Goal: Task Accomplishment & Management: Manage account settings

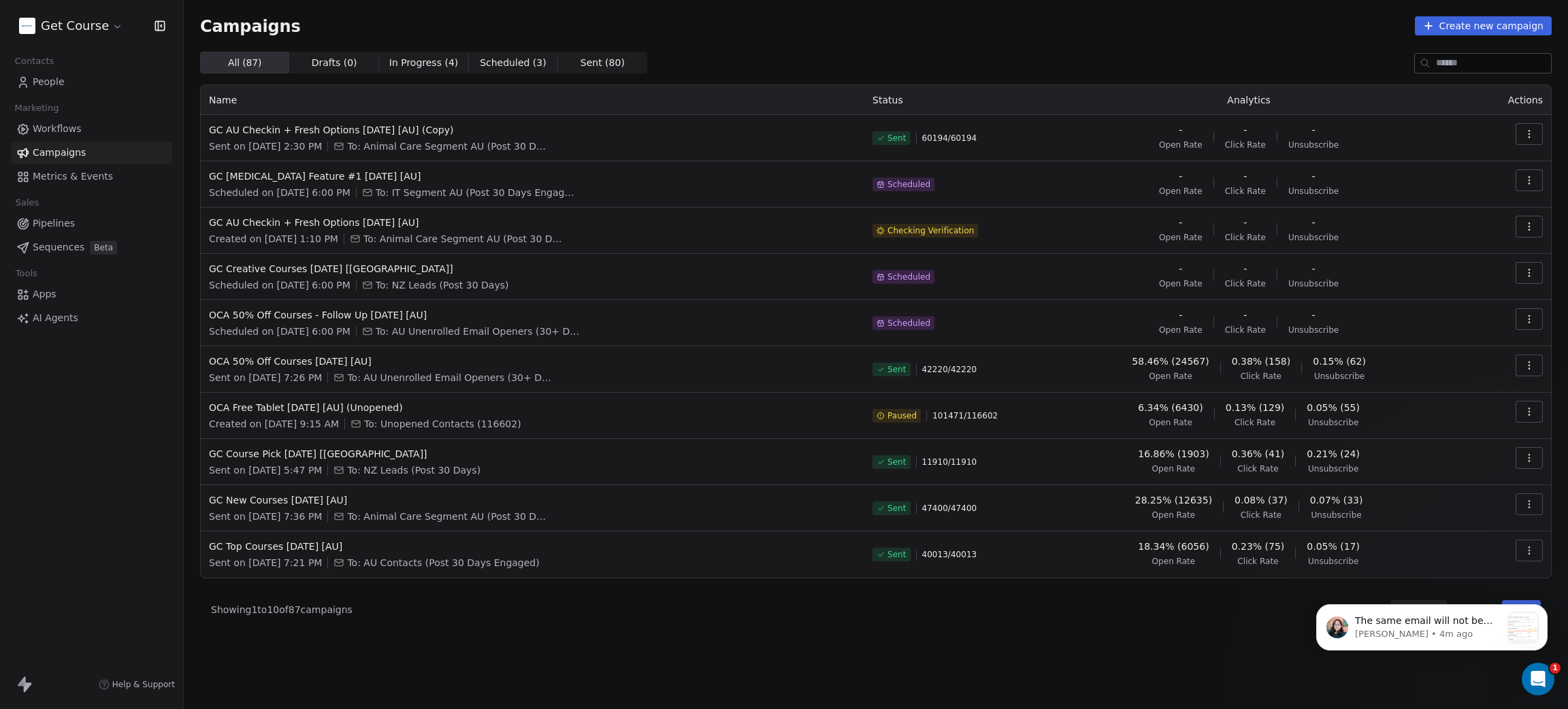
scroll to position [1, 0]
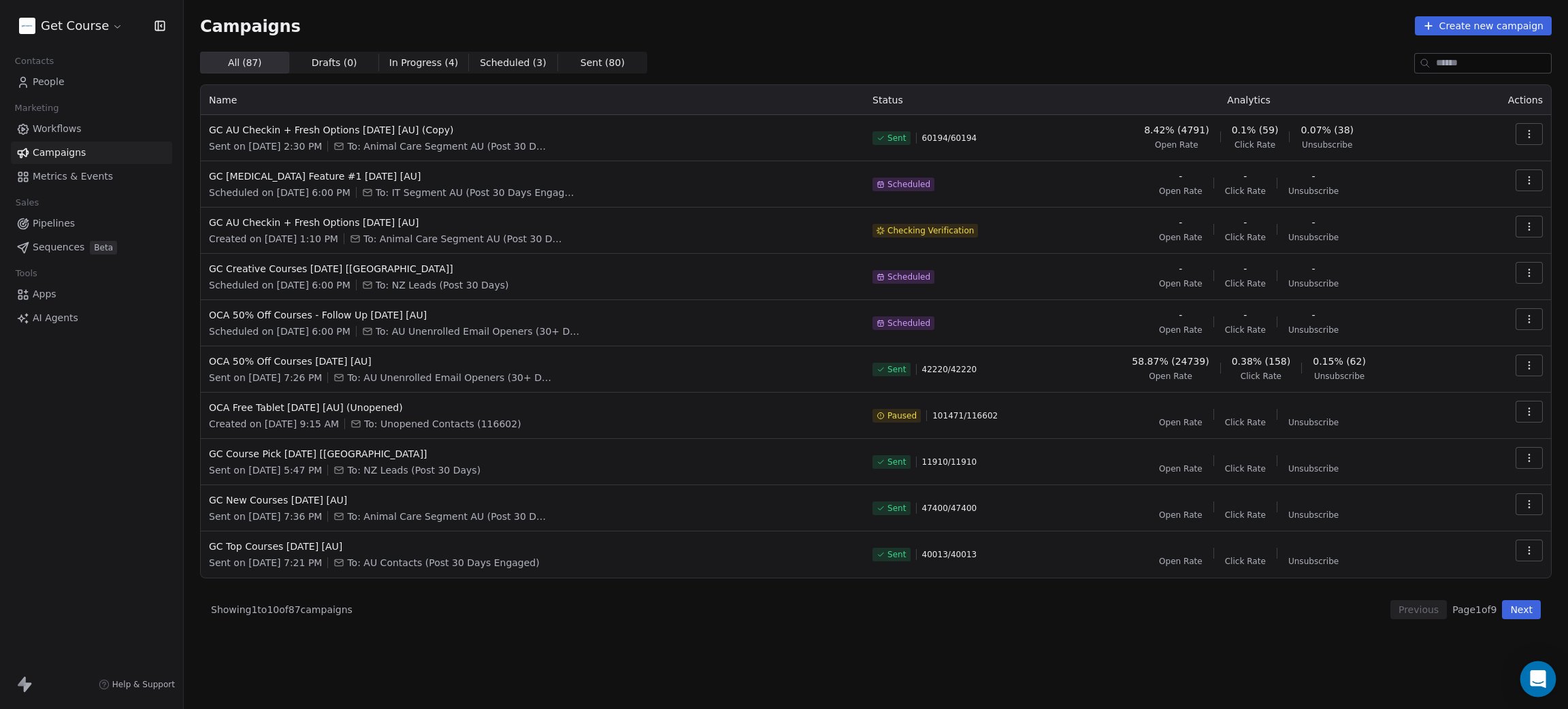
click at [1528, 673] on div "Open Intercom Messenger" at bounding box center [1538, 679] width 36 height 36
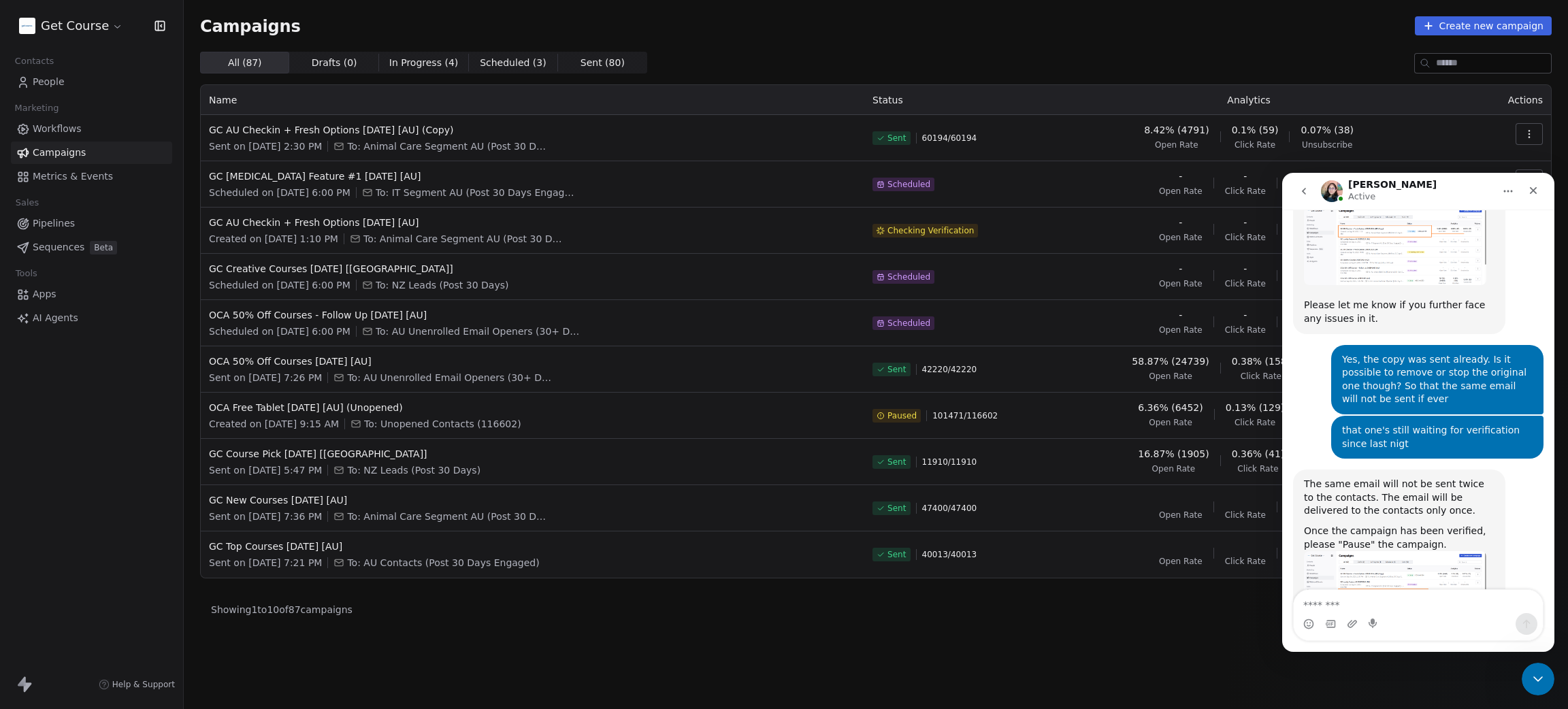
scroll to position [481, 0]
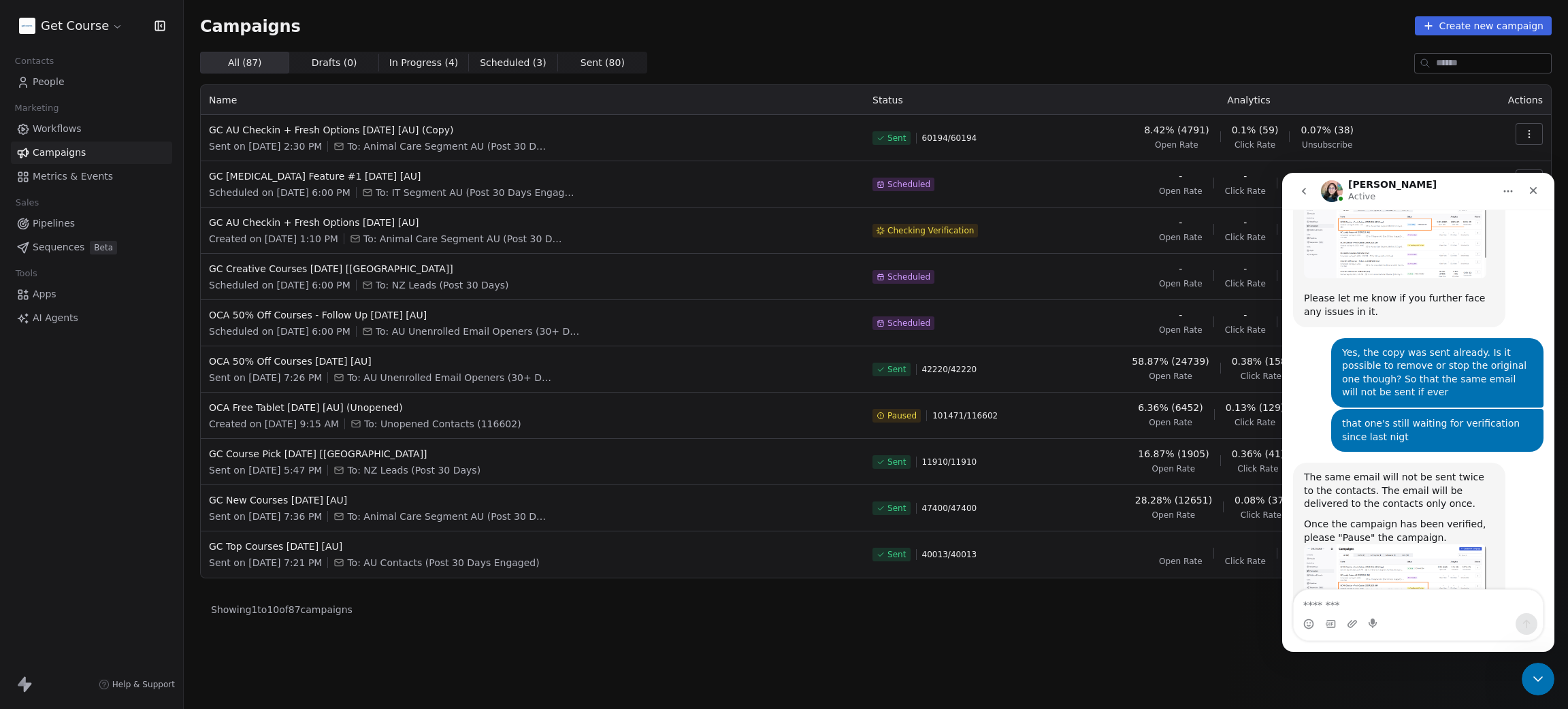
click at [1378, 545] on img "Mrinal says…" at bounding box center [1395, 583] width 182 height 77
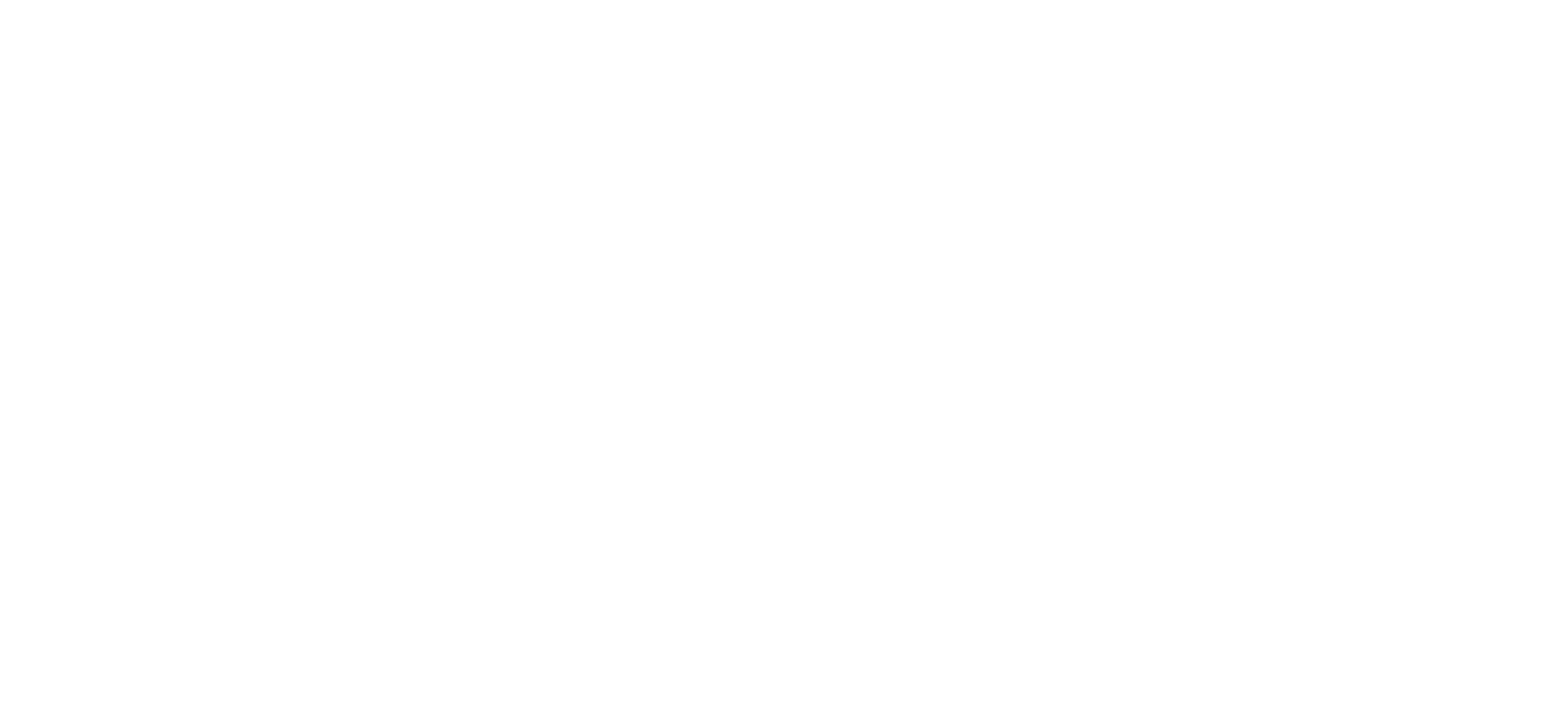
scroll to position [0, 0]
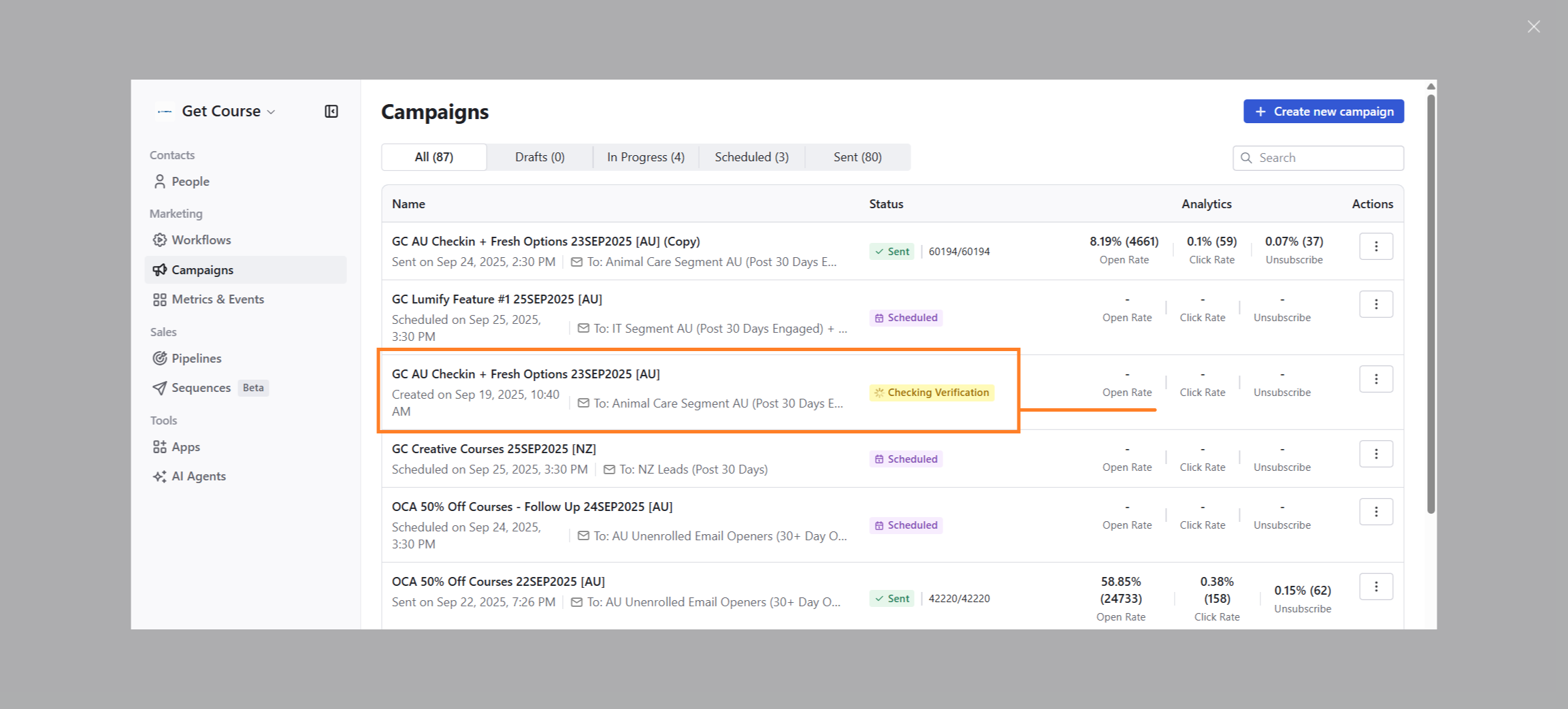
click at [1532, 27] on div "Close" at bounding box center [1534, 27] width 13 height 13
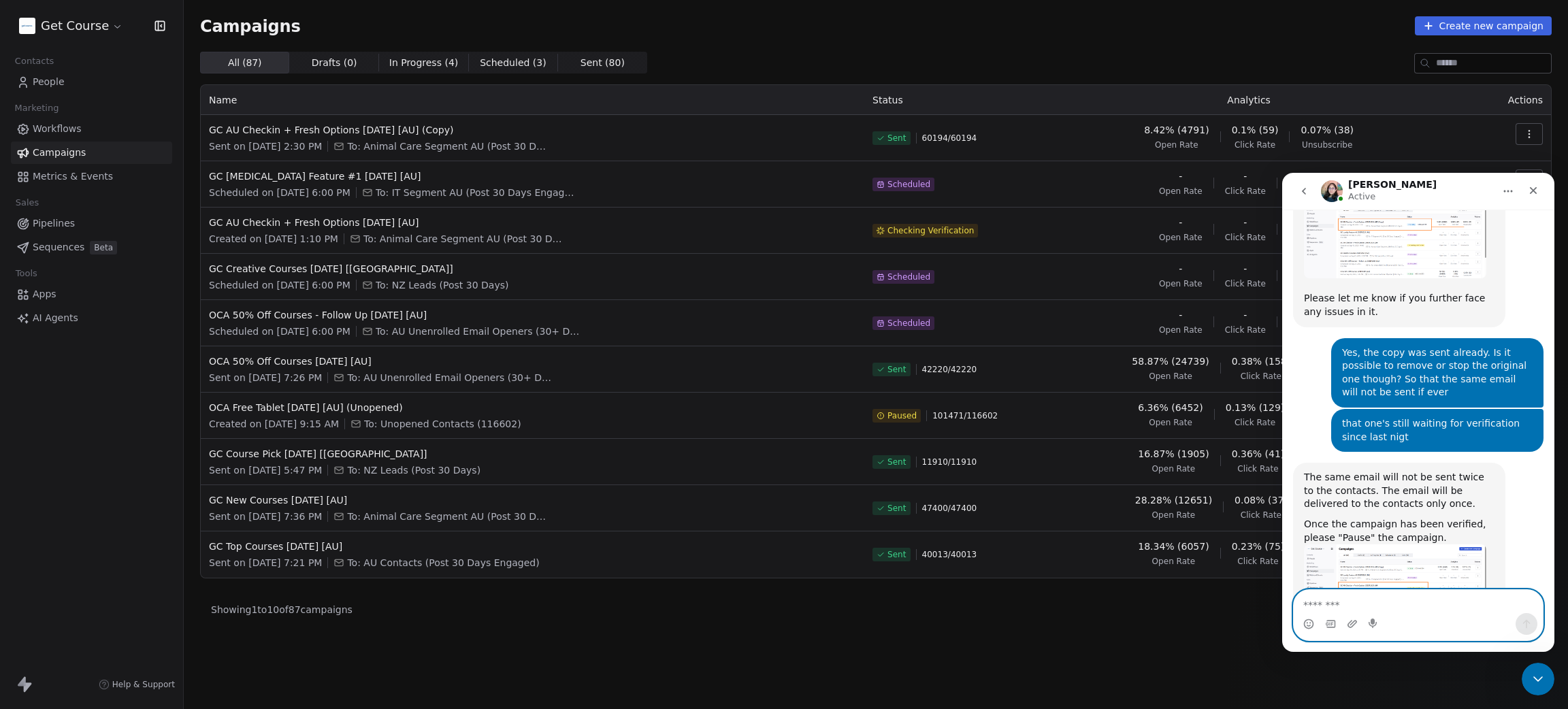
click at [1373, 606] on textarea "Message…" at bounding box center [1418, 601] width 249 height 23
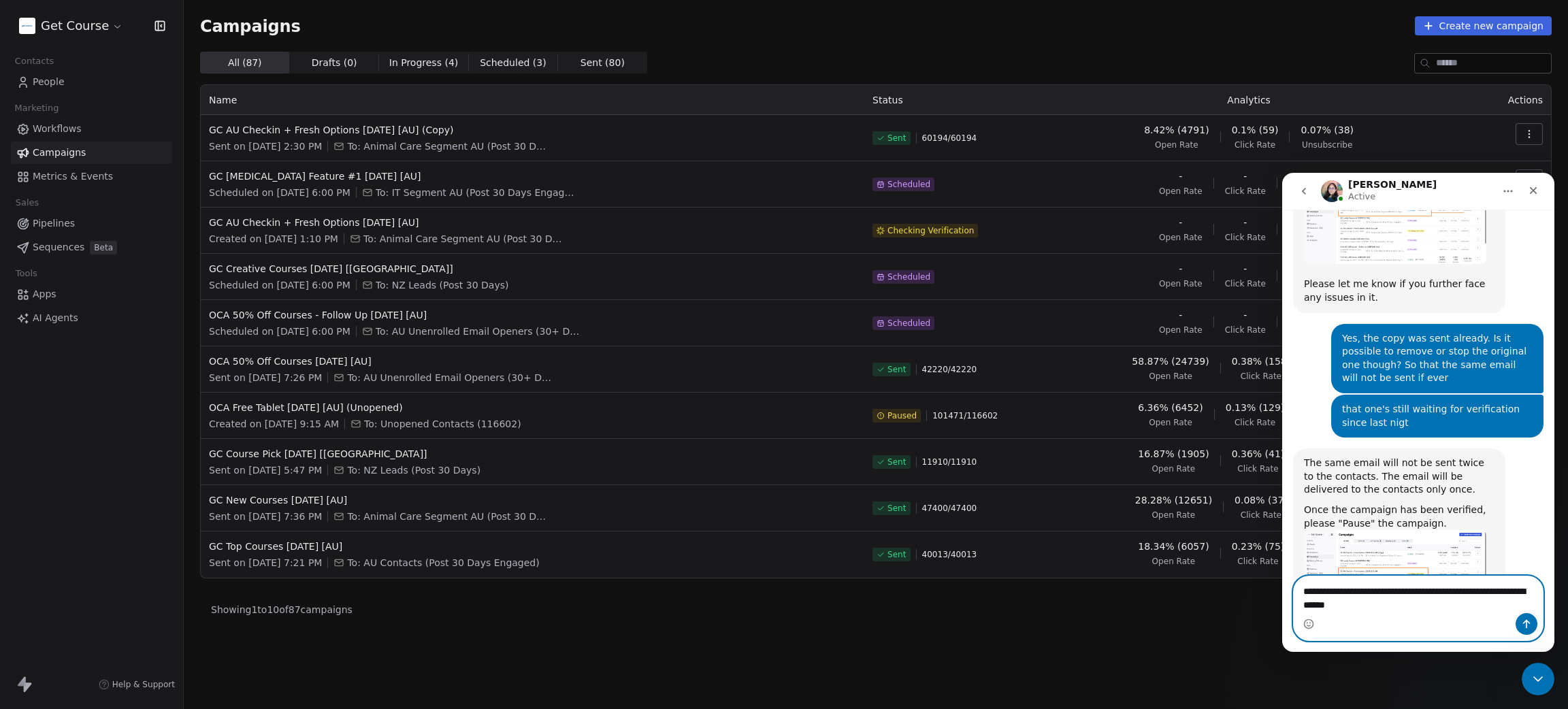
type textarea "**********"
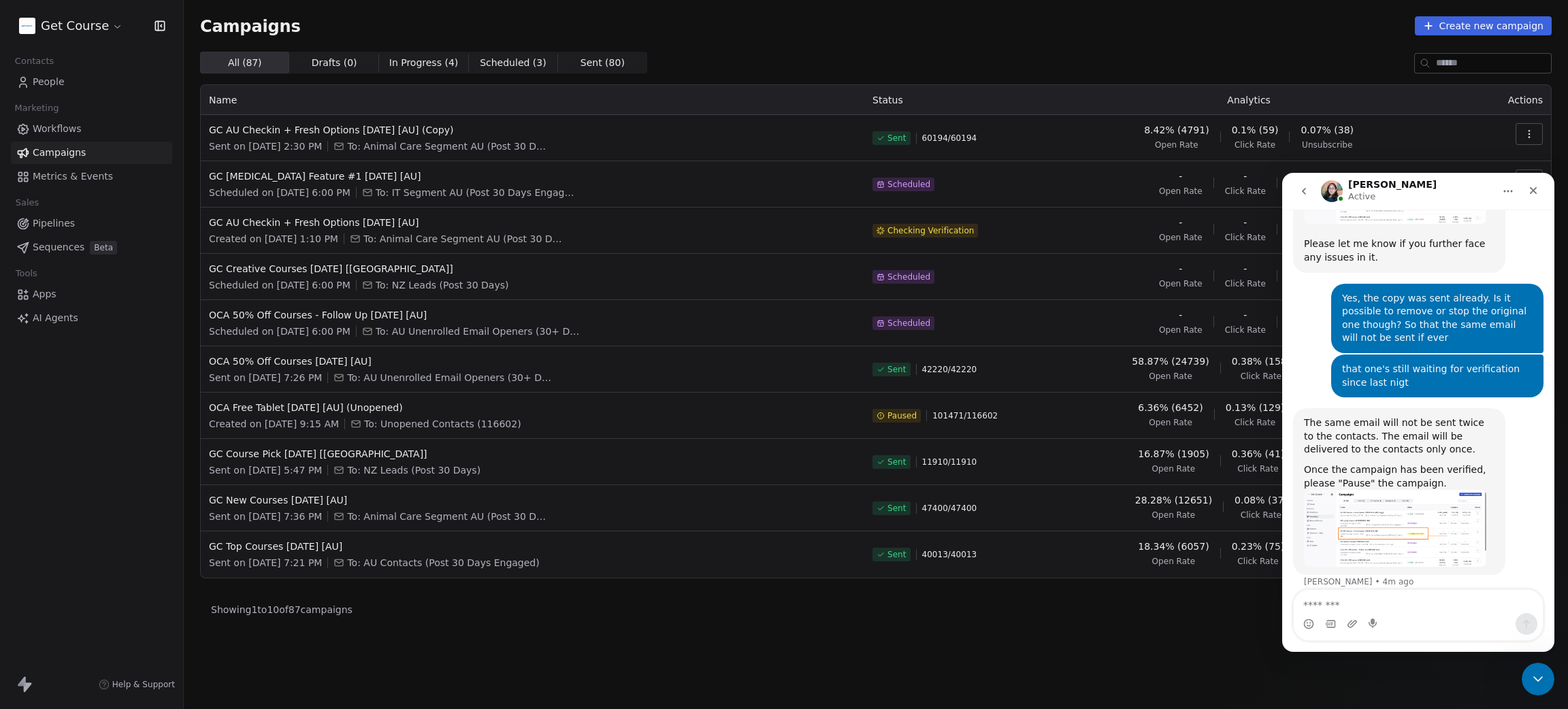
click at [1377, 490] on img "Mrinal says…" at bounding box center [1395, 528] width 182 height 77
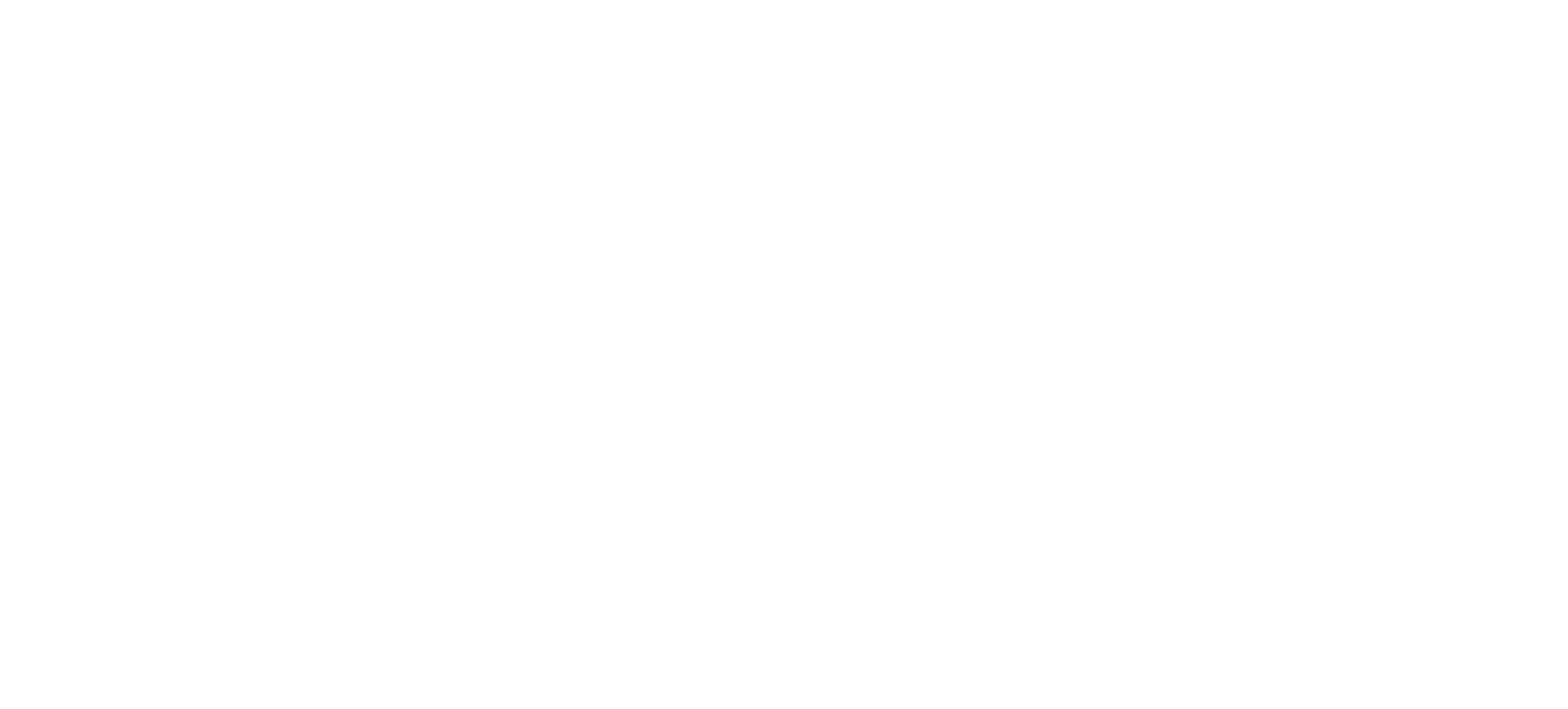
scroll to position [0, 0]
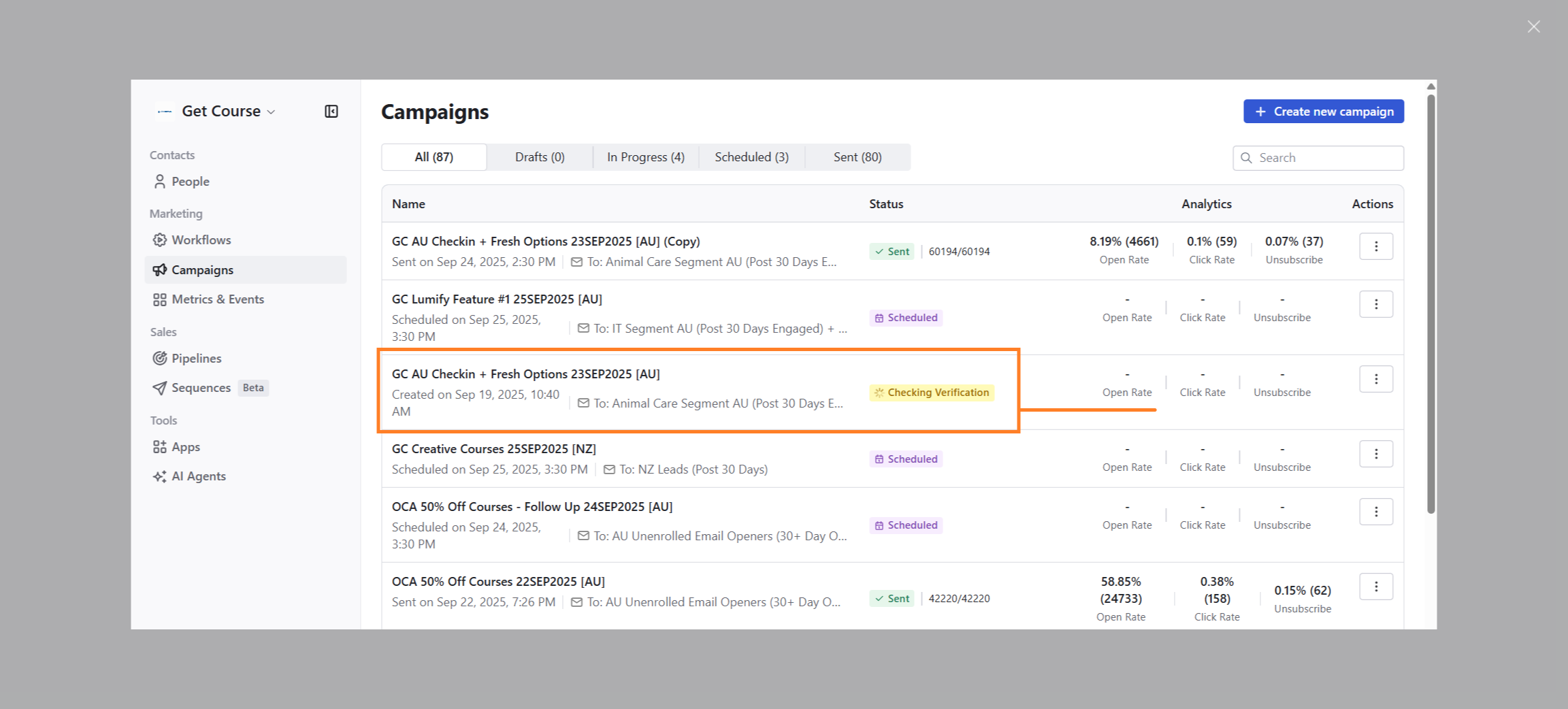
click at [1533, 23] on div "Close" at bounding box center [1534, 27] width 13 height 13
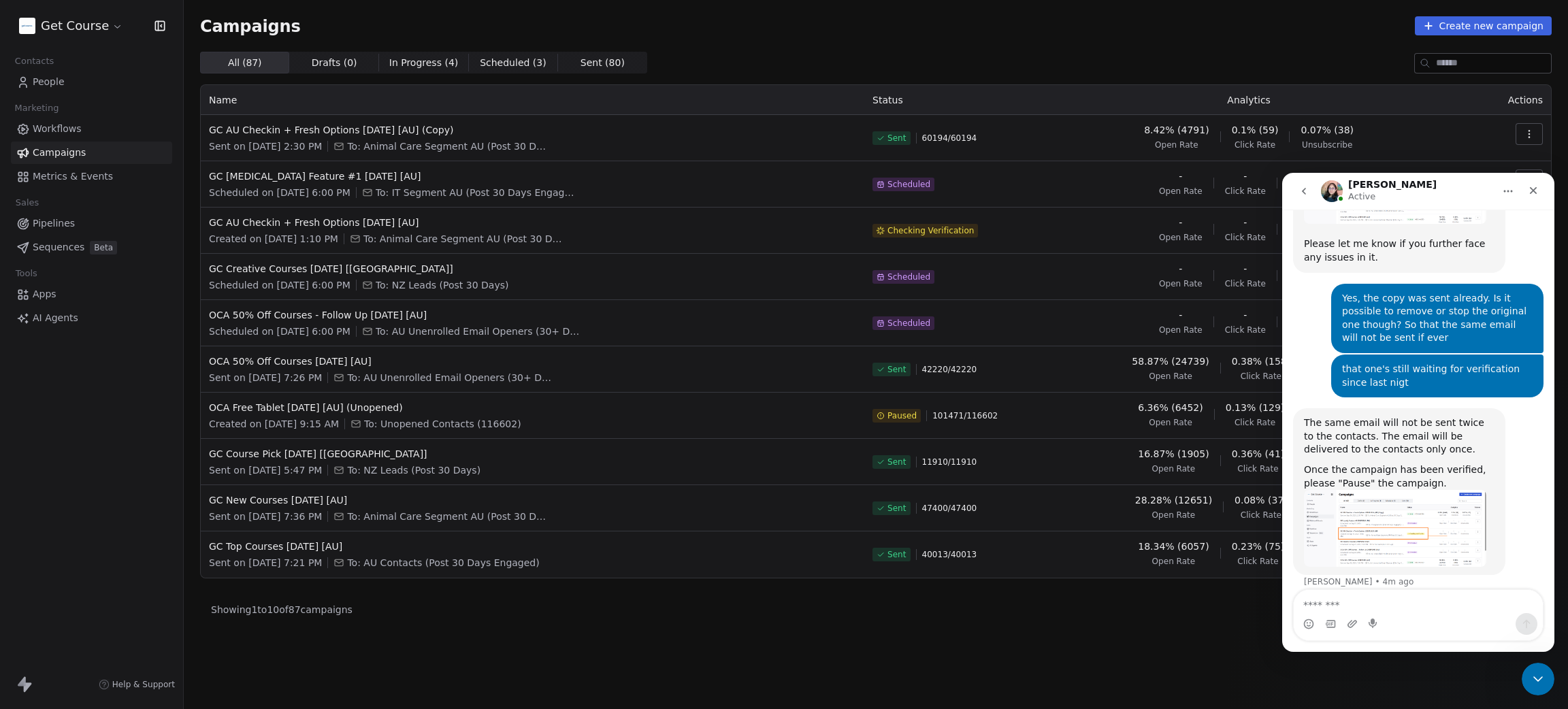
click at [1379, 490] on img "Mrinal says…" at bounding box center [1395, 528] width 182 height 77
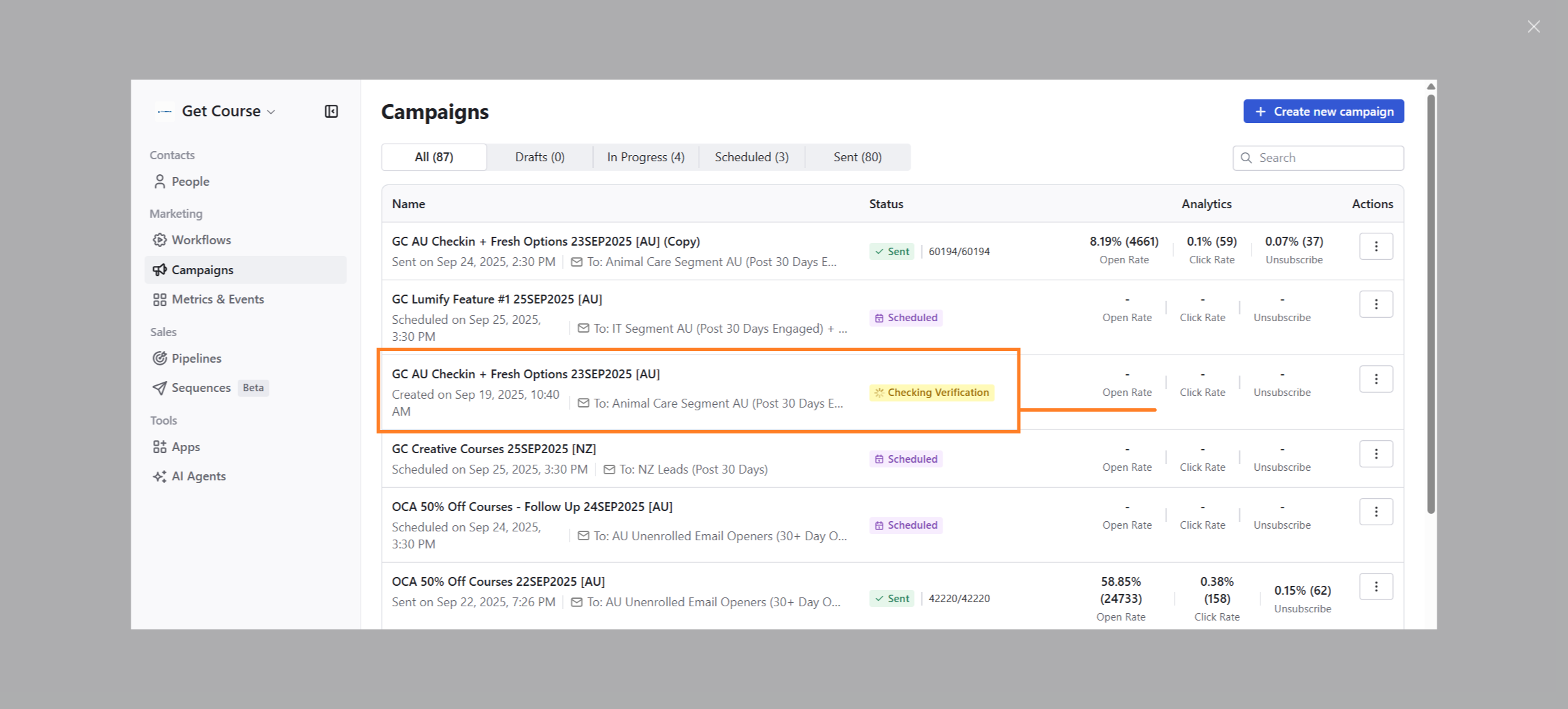
click at [1534, 24] on div "Close" at bounding box center [1534, 27] width 13 height 13
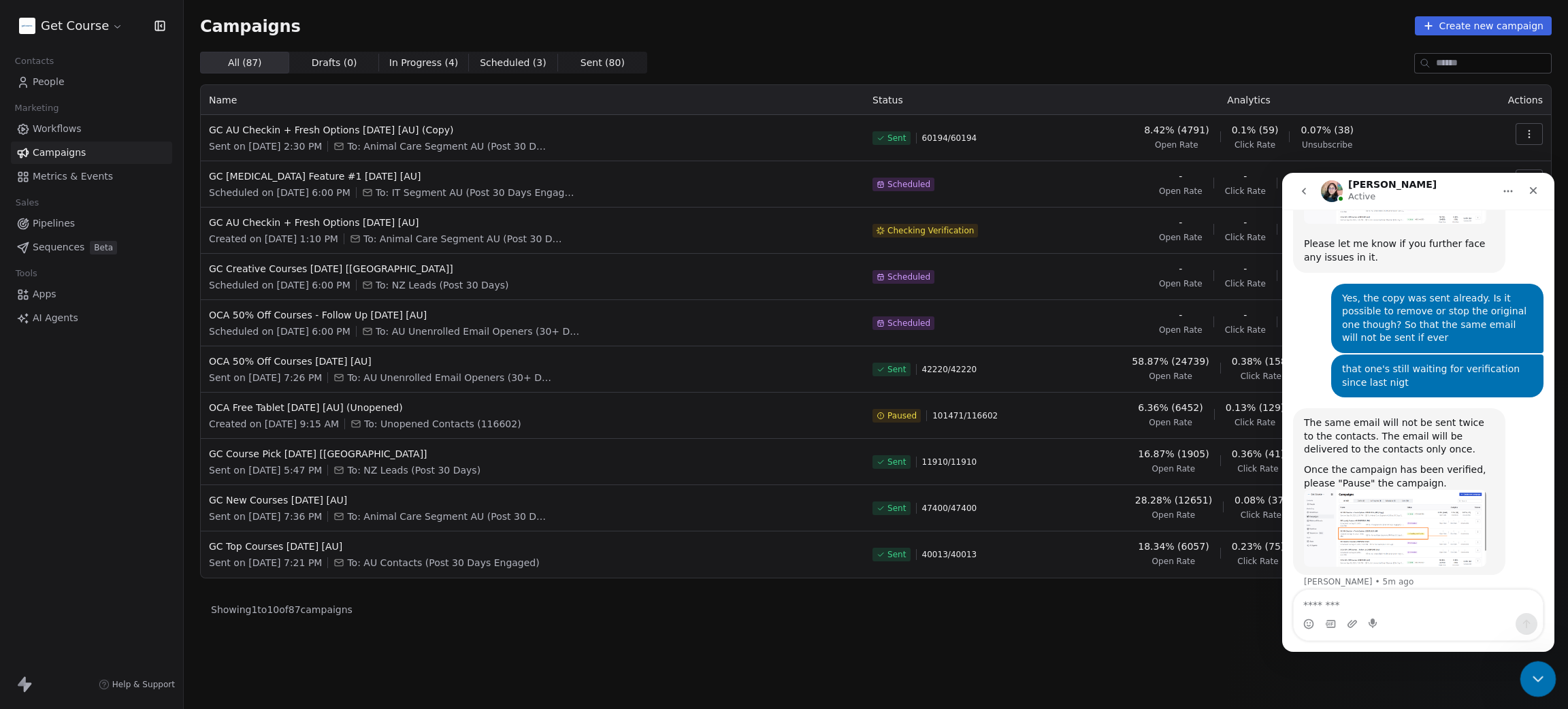
click at [1539, 668] on div "Close Intercom Messenger" at bounding box center [1536, 677] width 33 height 33
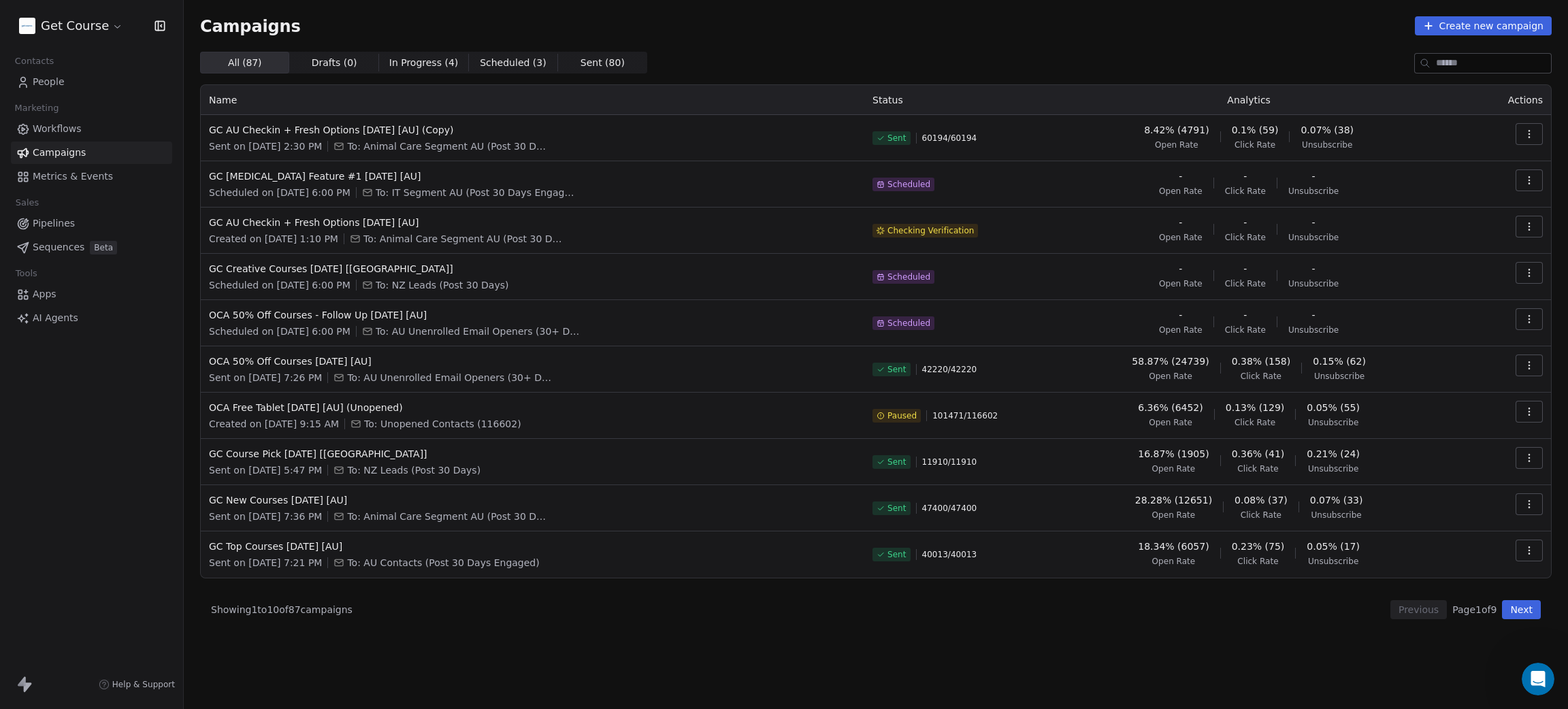
scroll to position [536, 0]
click at [969, 223] on div "Checking Verification" at bounding box center [949, 231] width 154 height 30
click at [1530, 226] on icon "button" at bounding box center [1529, 226] width 11 height 11
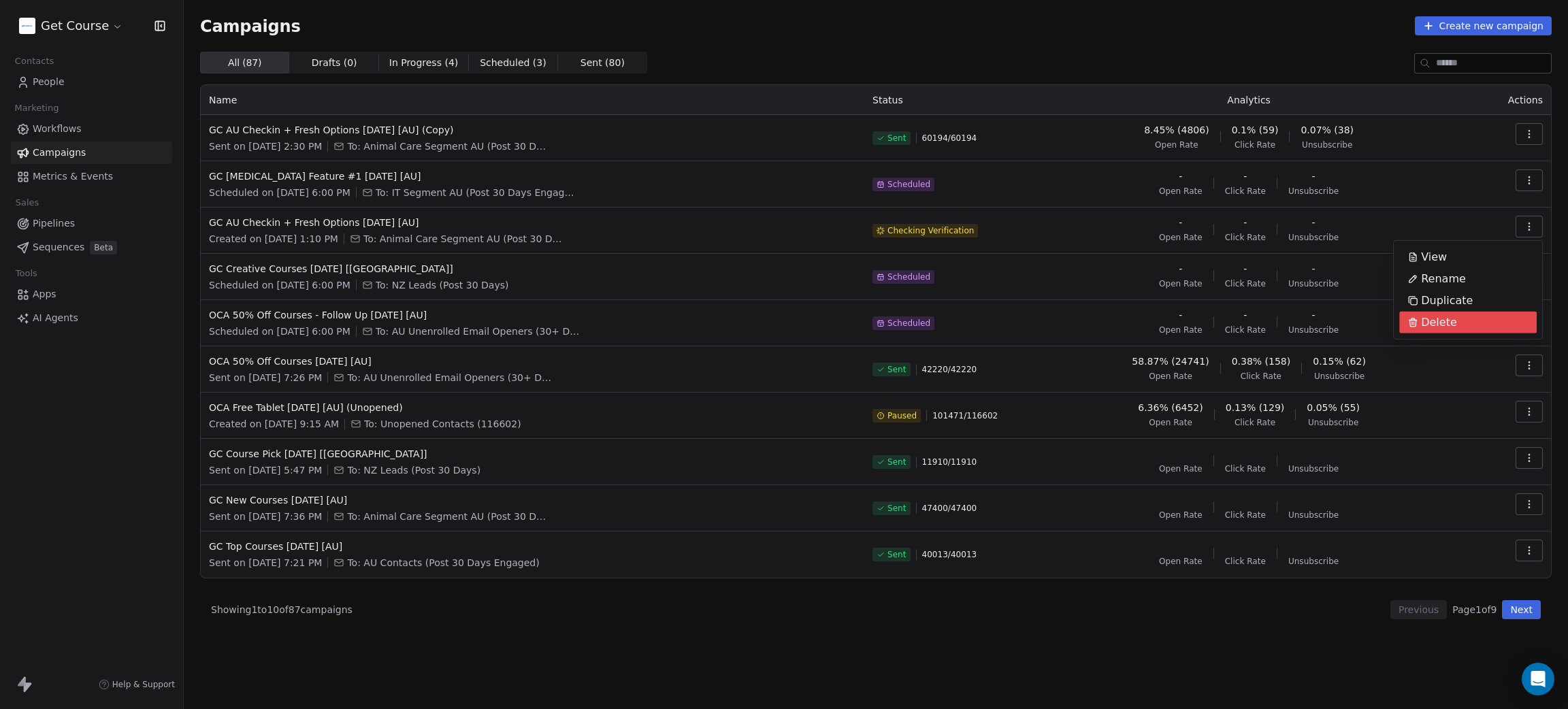
click at [1427, 322] on span "Delete" at bounding box center [1439, 323] width 36 height 16
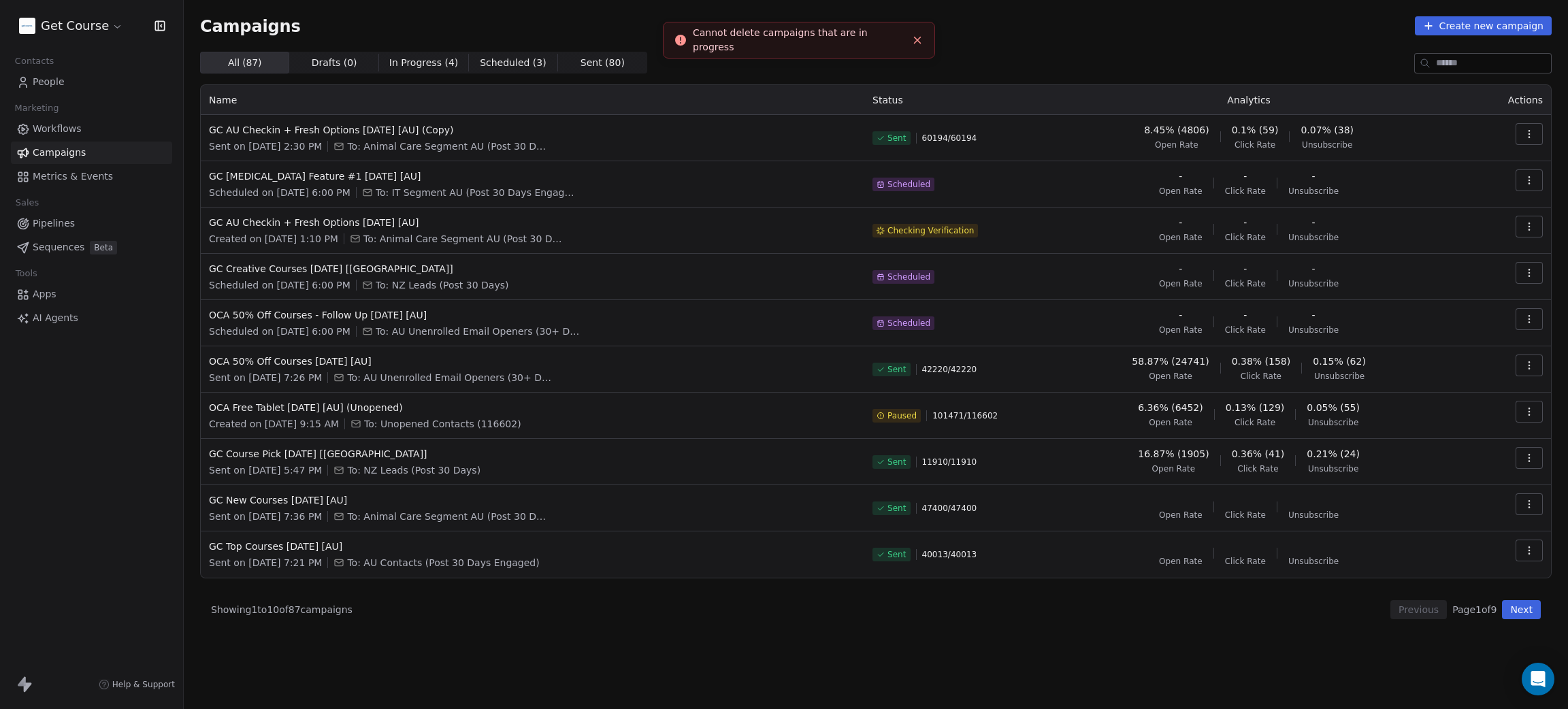
click at [916, 38] on icon "Close toast" at bounding box center [917, 40] width 13 height 13
click at [1037, 47] on div "Campaigns Create new campaign All ( 87 ) All ( 87 ) Drafts ( 0 ) Drafts ( 0 ) I…" at bounding box center [875, 317] width 1351 height 603
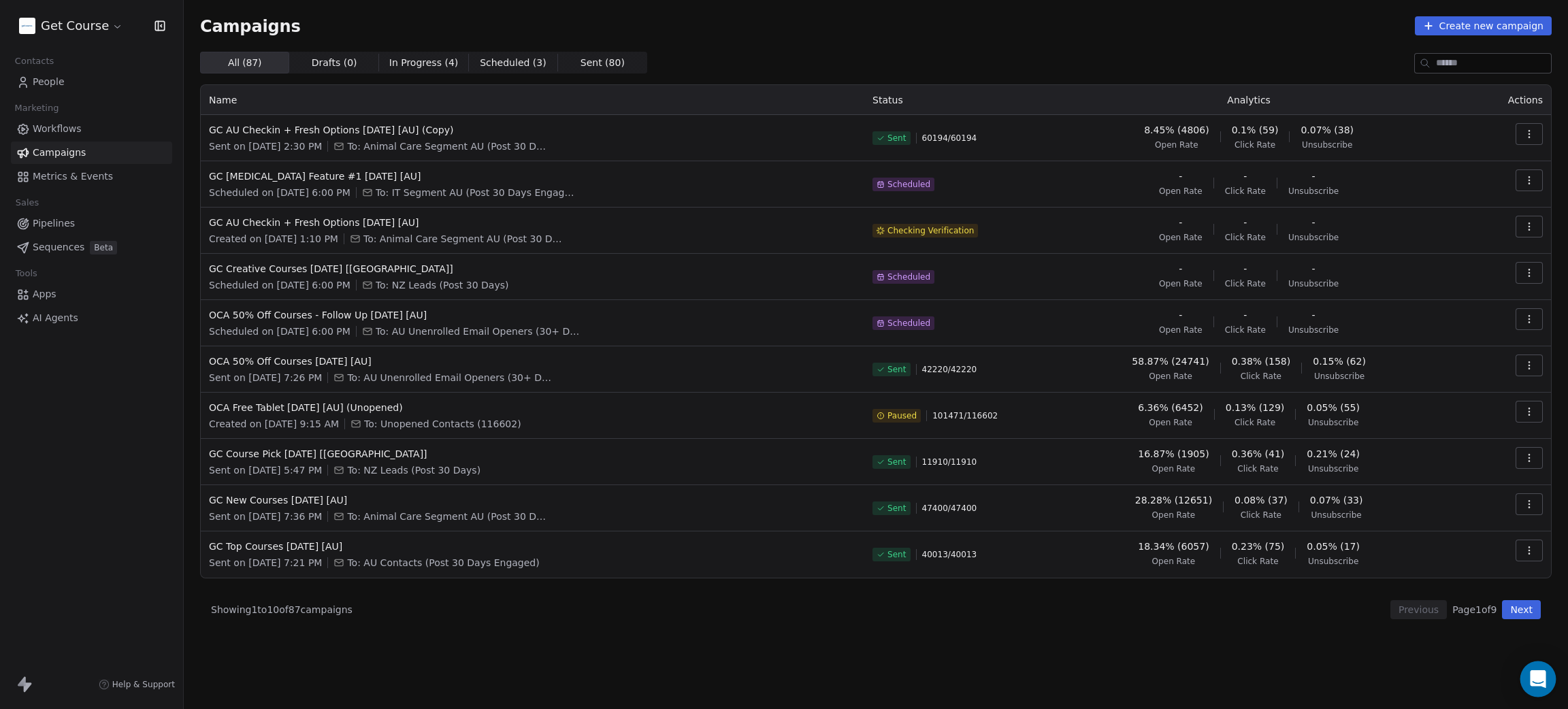
click at [1543, 676] on icon "Open Intercom Messenger" at bounding box center [1537, 679] width 16 height 18
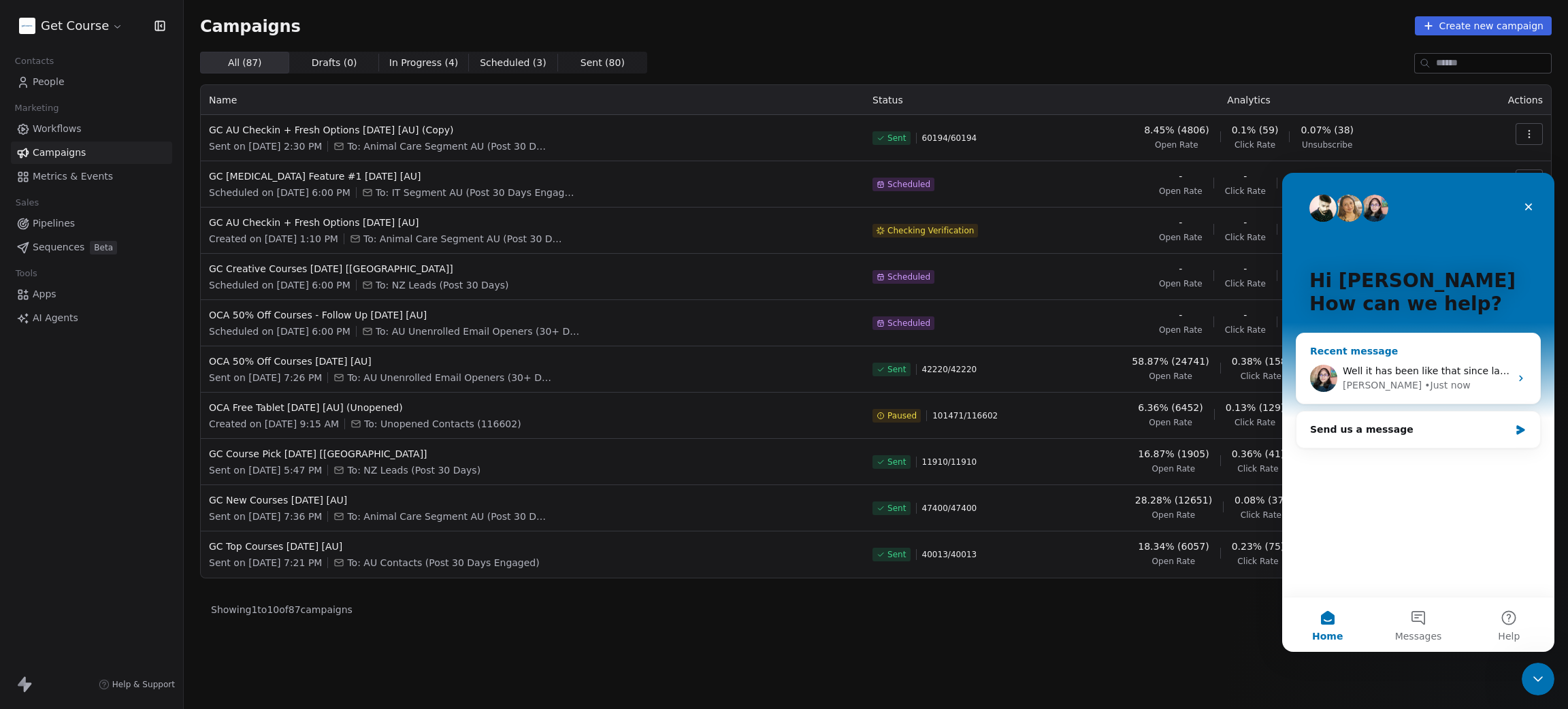
click at [1406, 366] on span "Well it has been like that since last night, so I just want to cancel it" at bounding box center [1501, 371] width 319 height 11
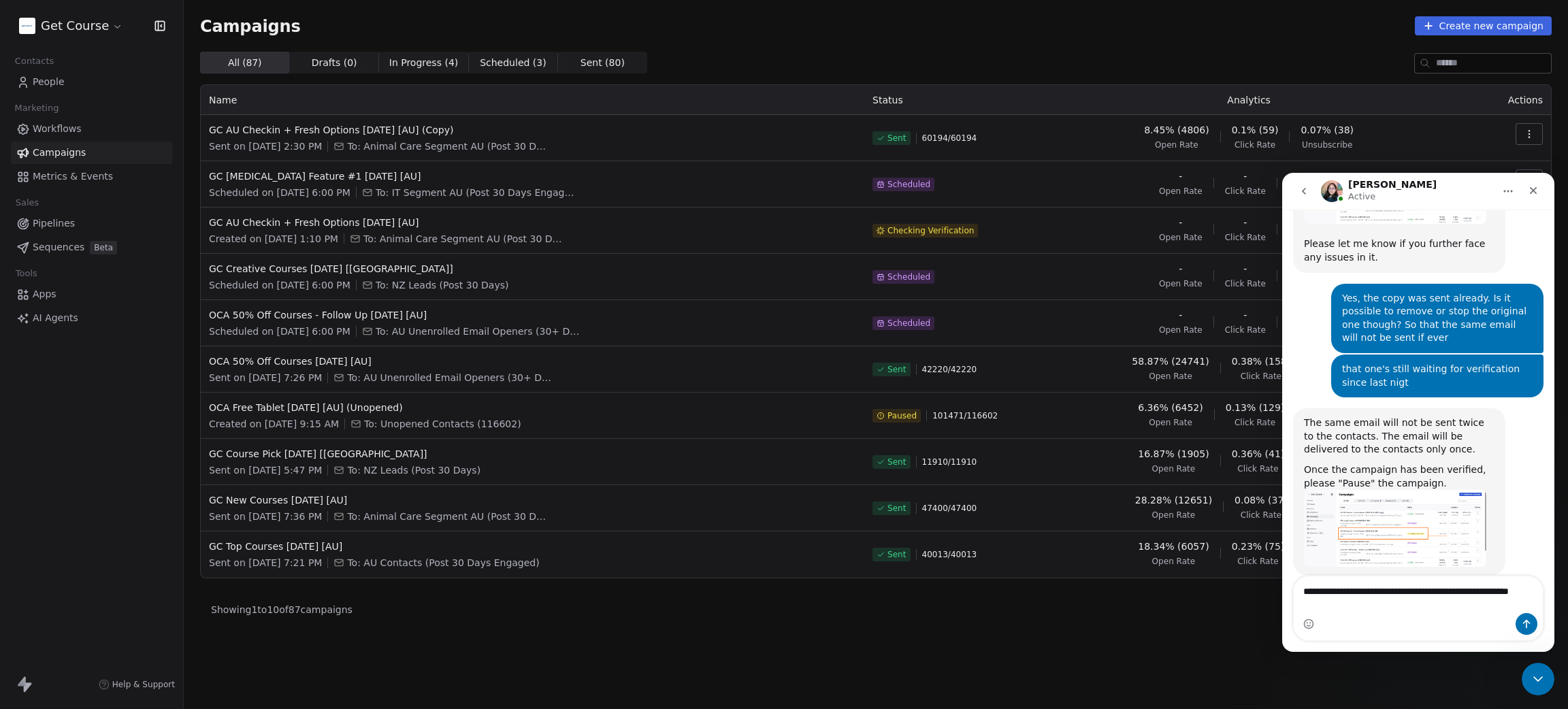
scroll to position [549, 0]
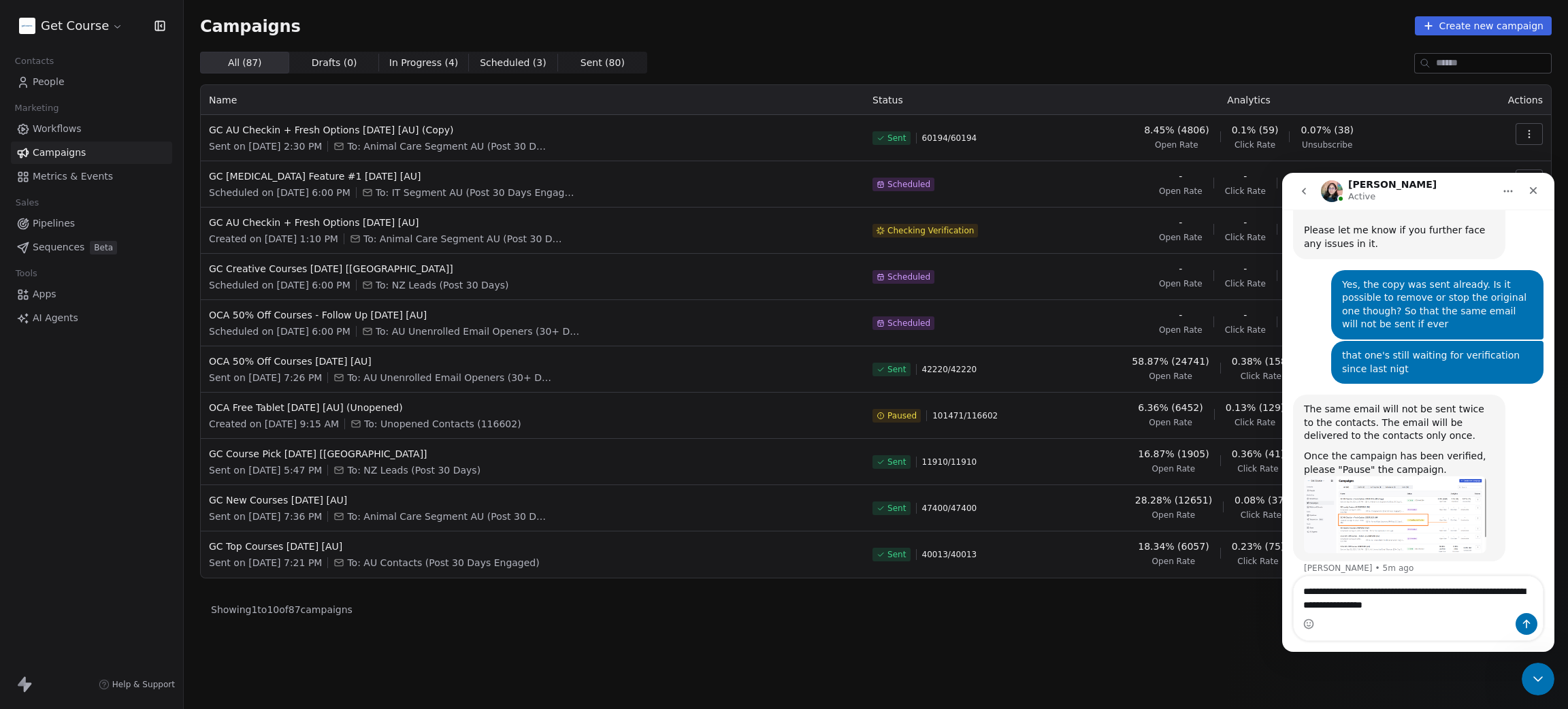
type textarea "**********"
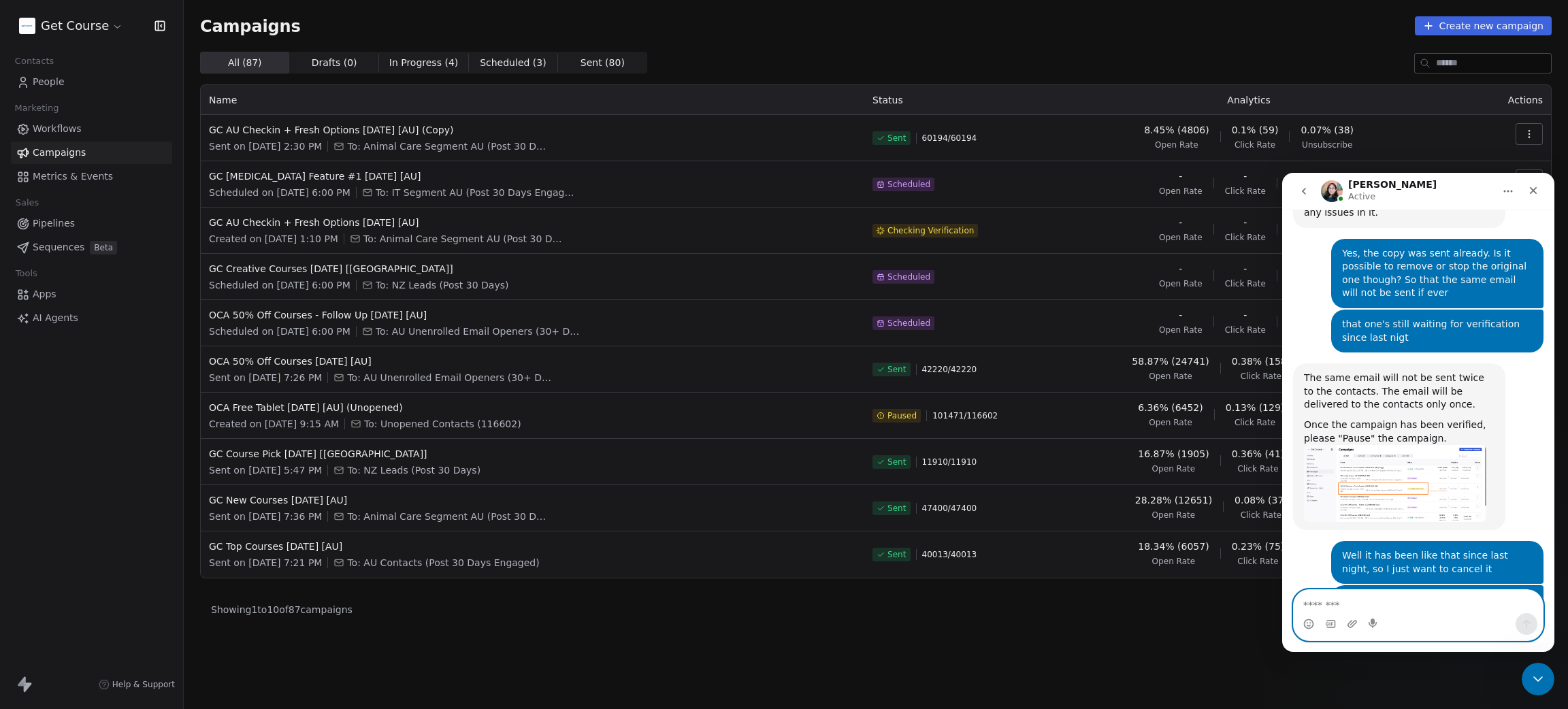
scroll to position [634, 0]
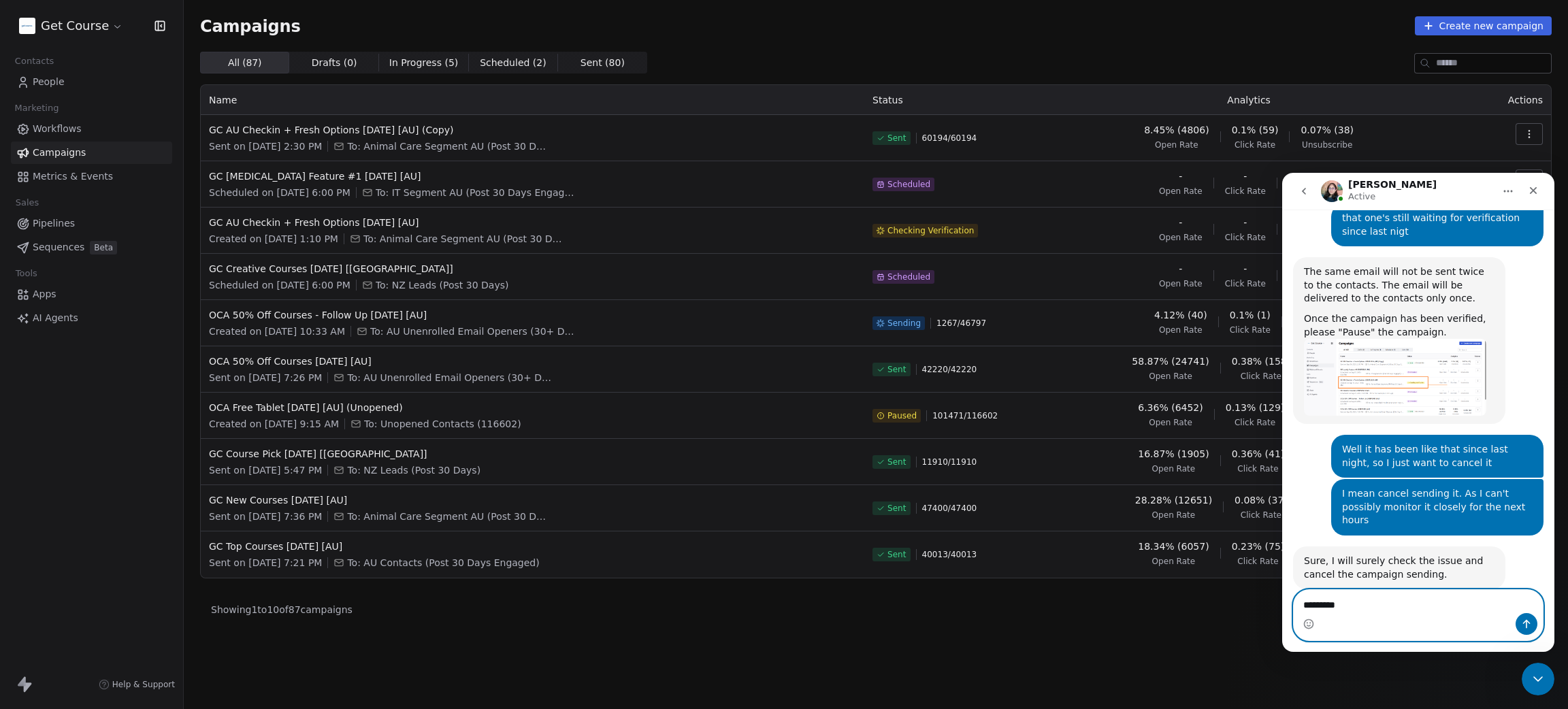
type textarea "**********"
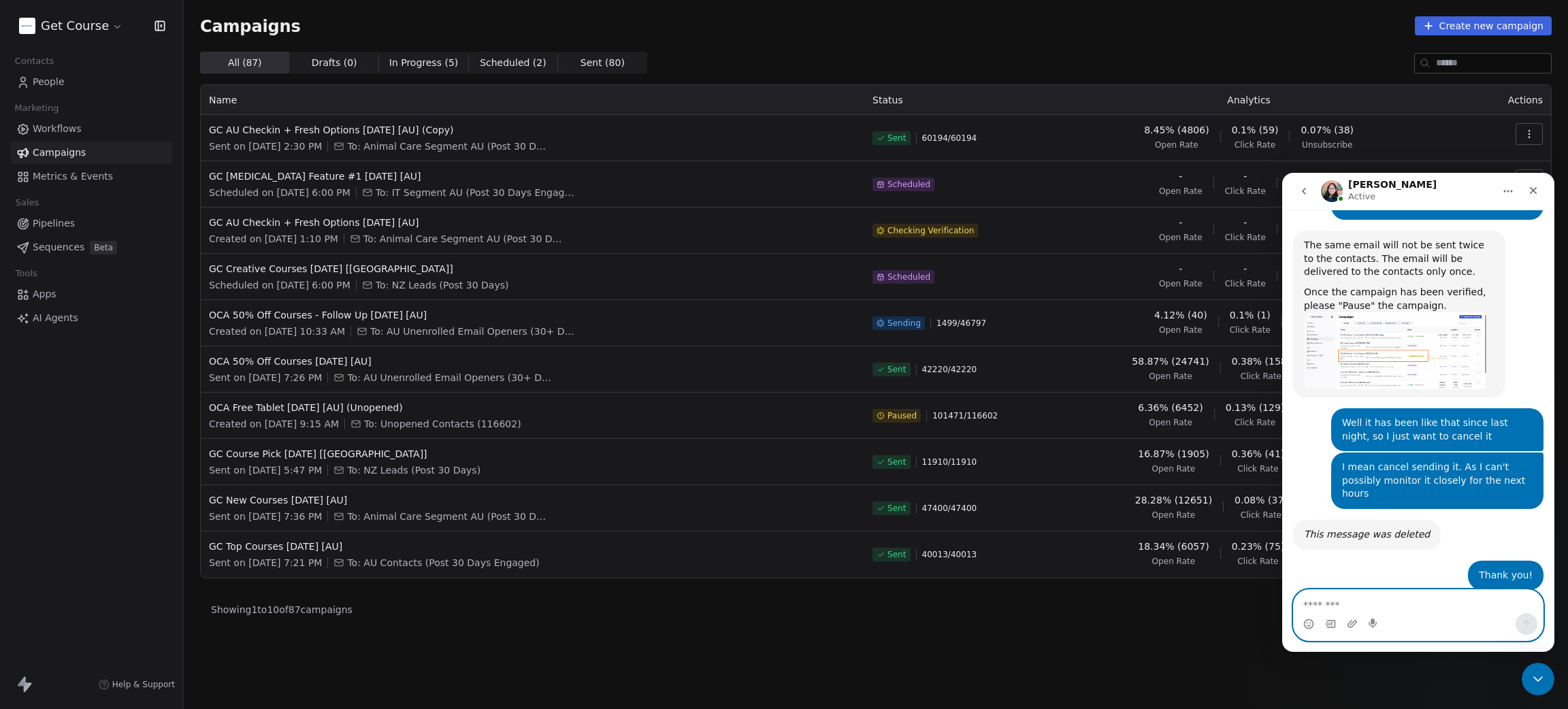
scroll to position [716, 0]
